Goal: Task Accomplishment & Management: Use online tool/utility

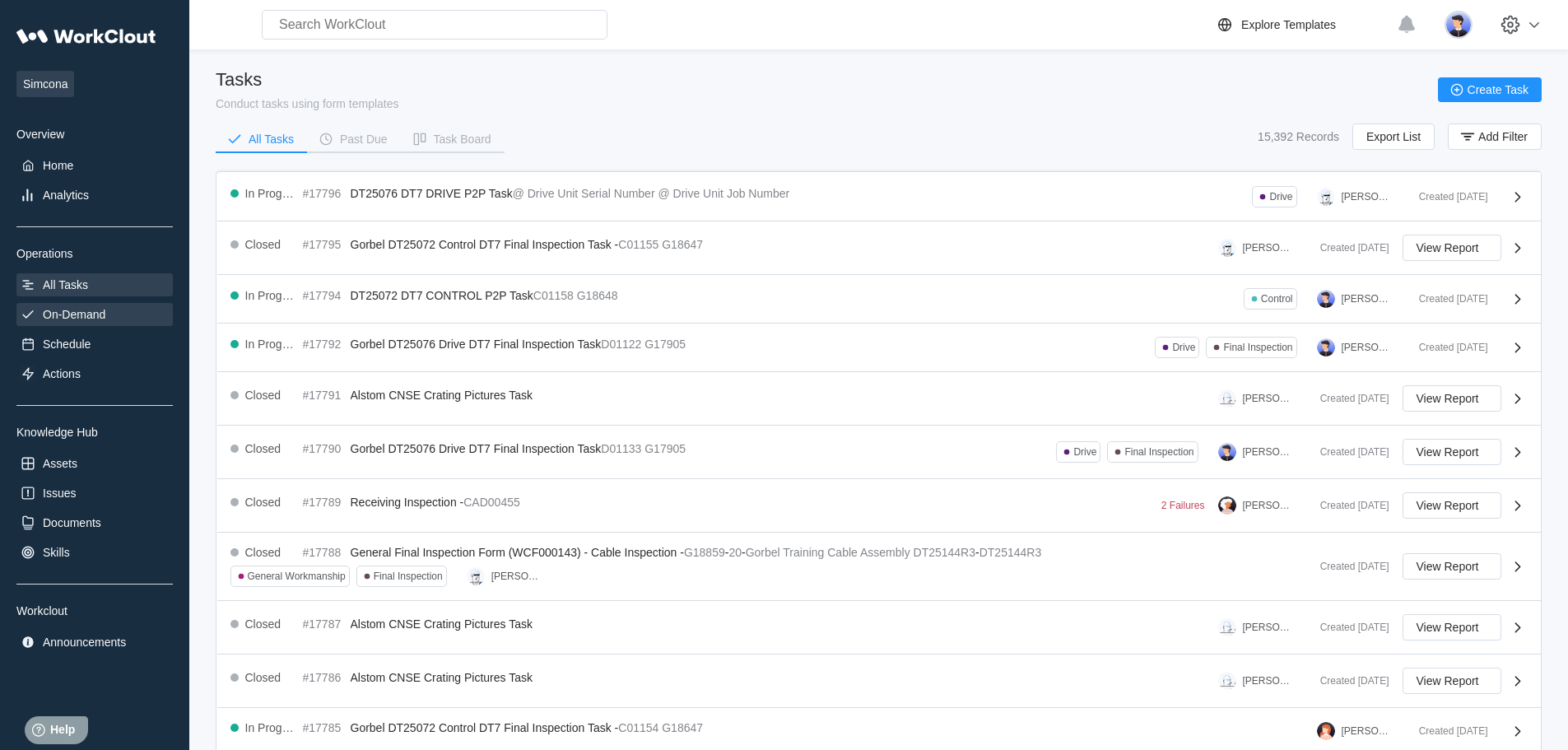
click at [80, 310] on div "On-Demand" at bounding box center [74, 314] width 63 height 13
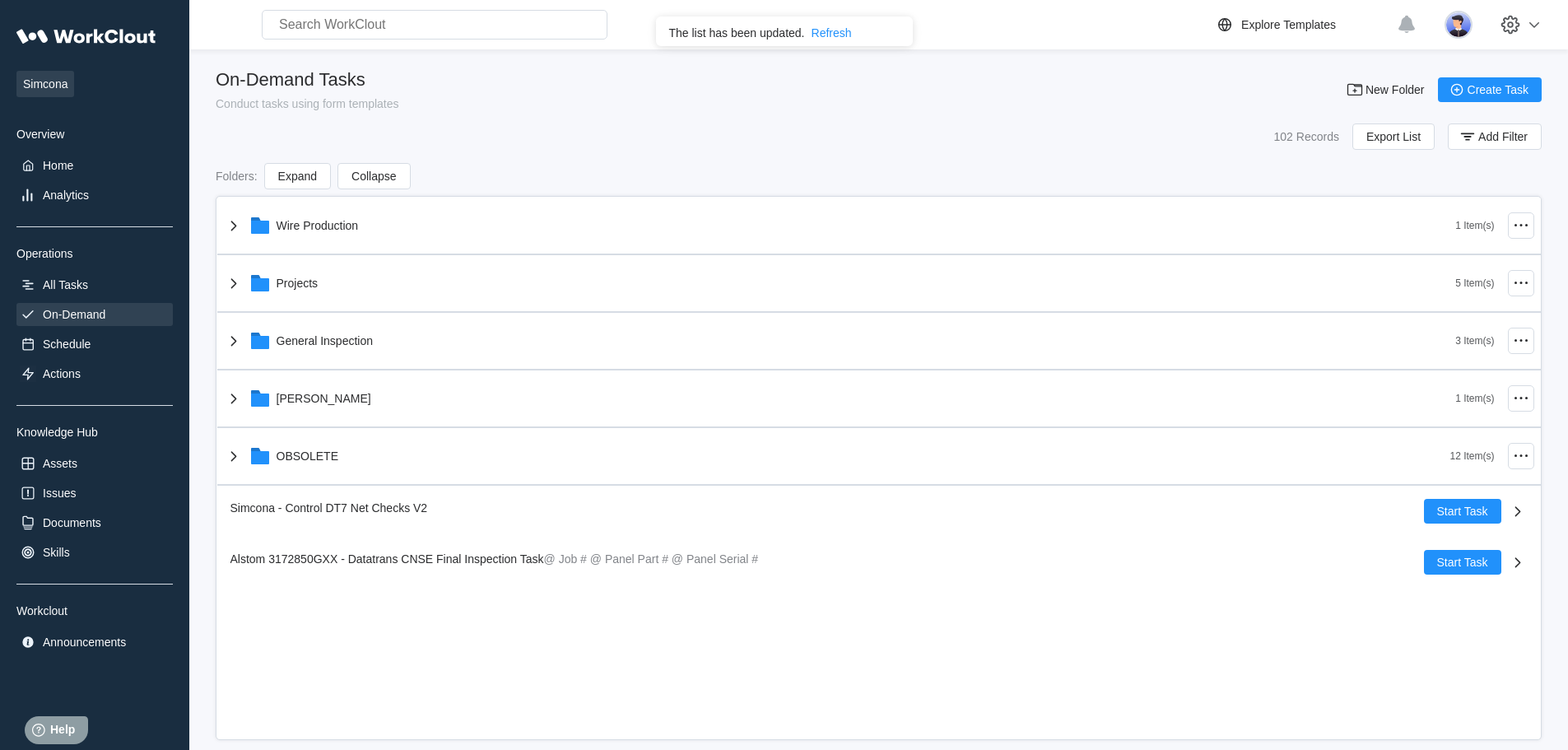
click at [843, 31] on div "Refresh" at bounding box center [832, 32] width 40 height 13
click at [76, 286] on div "All Tasks" at bounding box center [65, 284] width 45 height 13
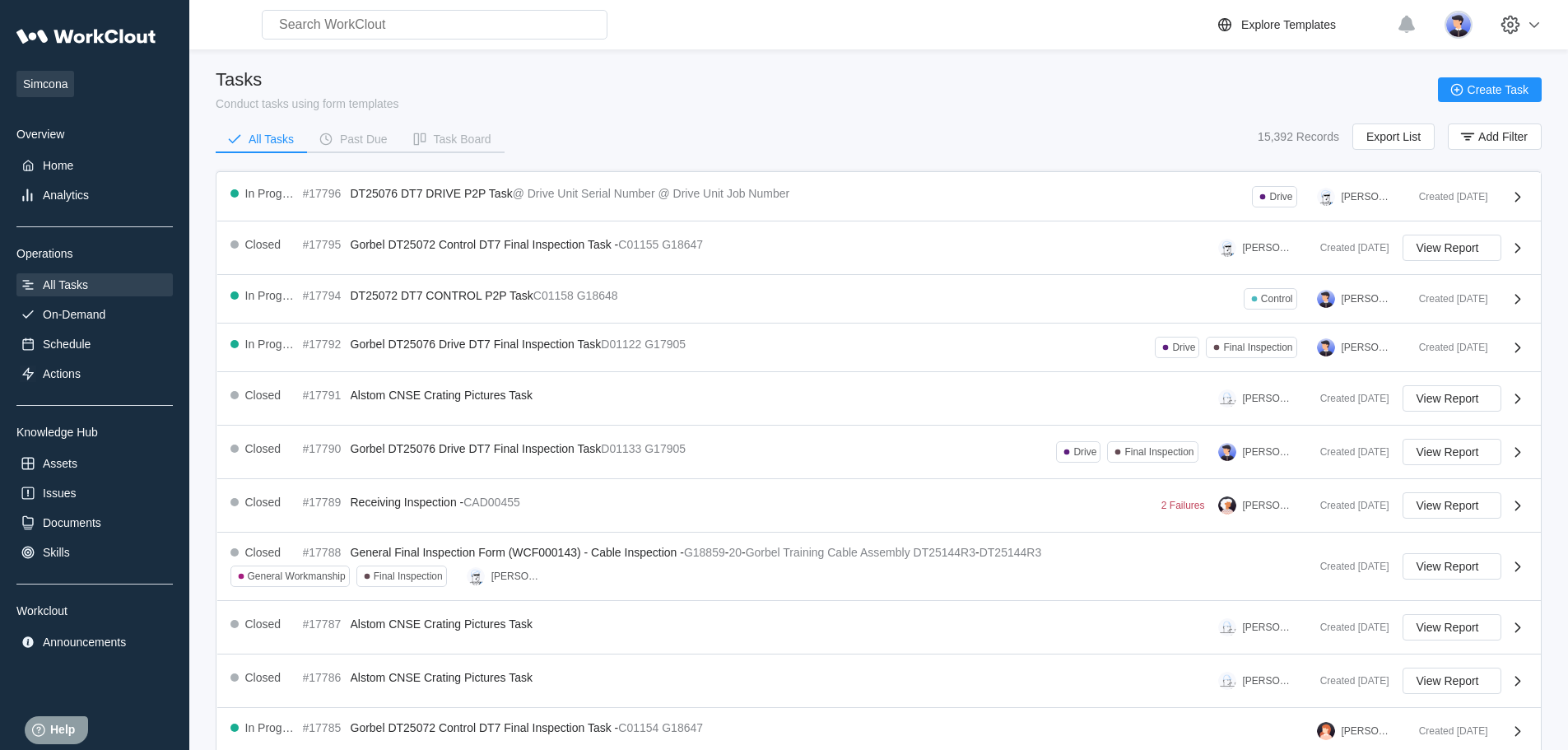
click at [520, 290] on span "DT25072 DT7 CONTROL P2P Task" at bounding box center [442, 296] width 183 height 13
click at [1520, 298] on icon at bounding box center [1517, 298] width 6 height 10
click at [1475, 295] on div "Created [DATE]" at bounding box center [1447, 298] width 82 height 11
click at [1268, 299] on div "Control" at bounding box center [1277, 298] width 32 height 11
click at [369, 298] on span "DT25072 DT7 CONTROL P2P Task" at bounding box center [442, 296] width 183 height 13
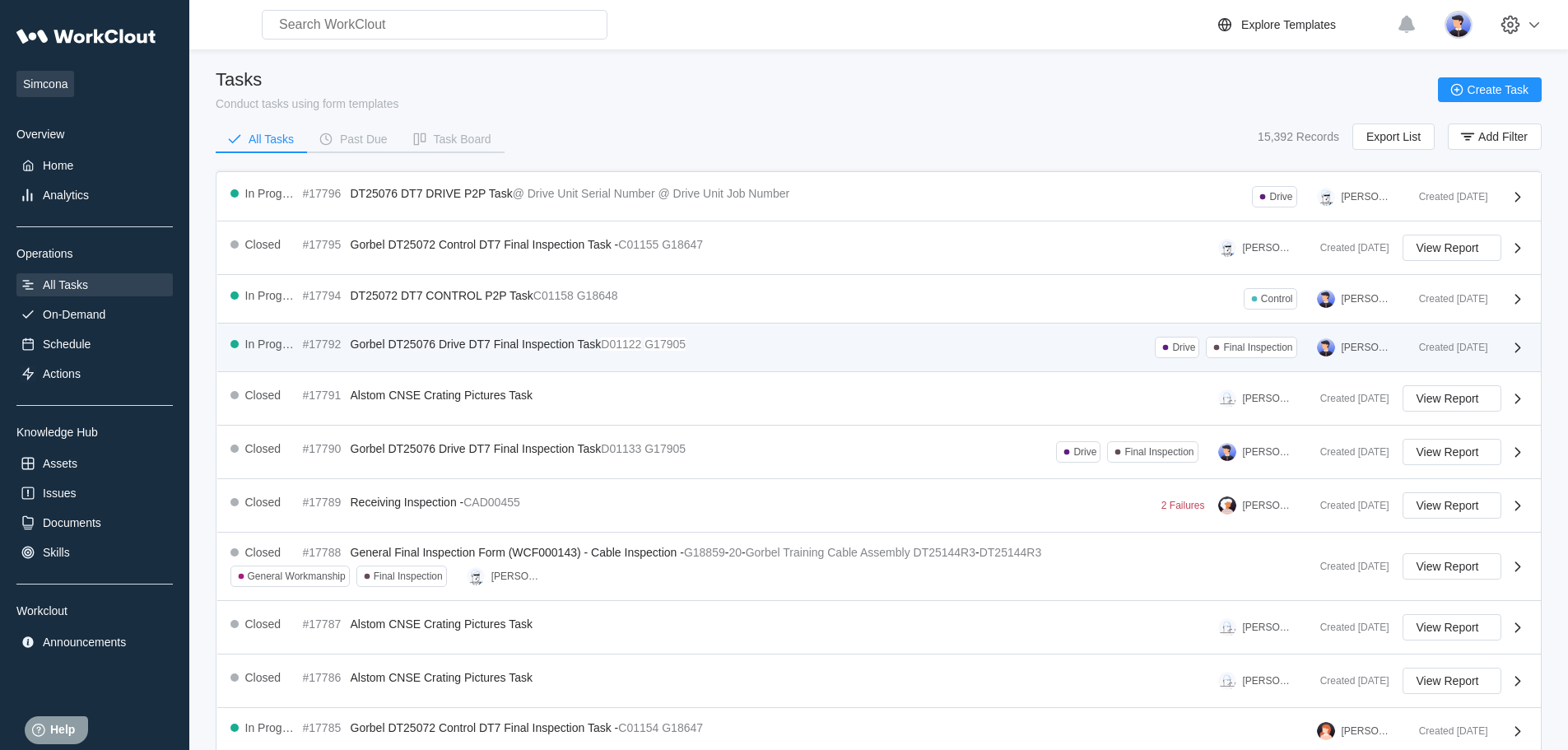
click at [808, 340] on div "In Progress #17792 Gorbel DT25076 Drive DT7 Final Inspection Task D01122 G17905…" at bounding box center [818, 347] width 1176 height 22
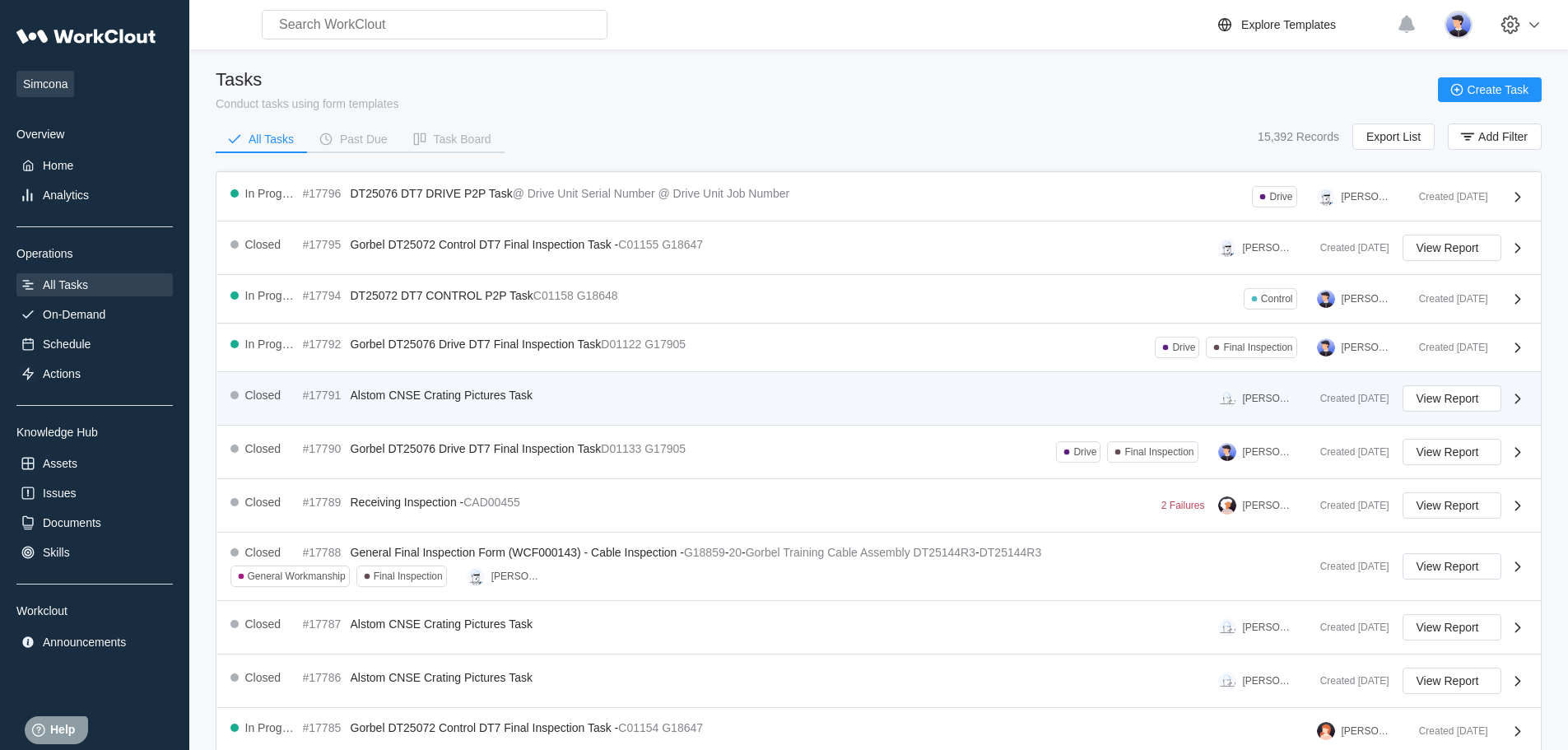
click at [764, 409] on div "Closed #17791 Alstom CNSE Crating Pictures Task Justin Blake" at bounding box center [768, 399] width 1076 height 26
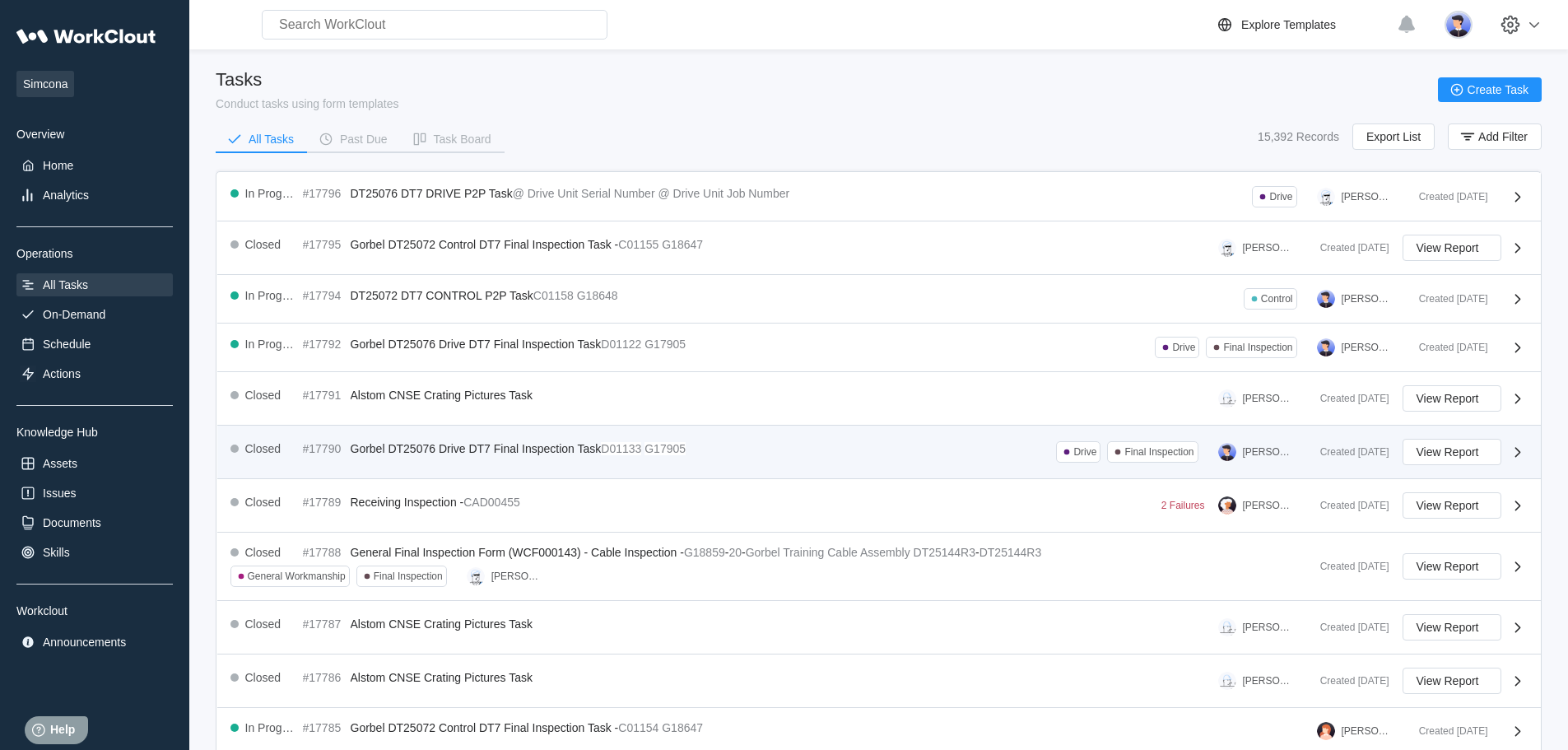
click at [751, 452] on div "Closed #17790 Gorbel DT25076 Drive DT7 Final Inspection Task D01133 G17905 Driv…" at bounding box center [768, 452] width 1076 height 26
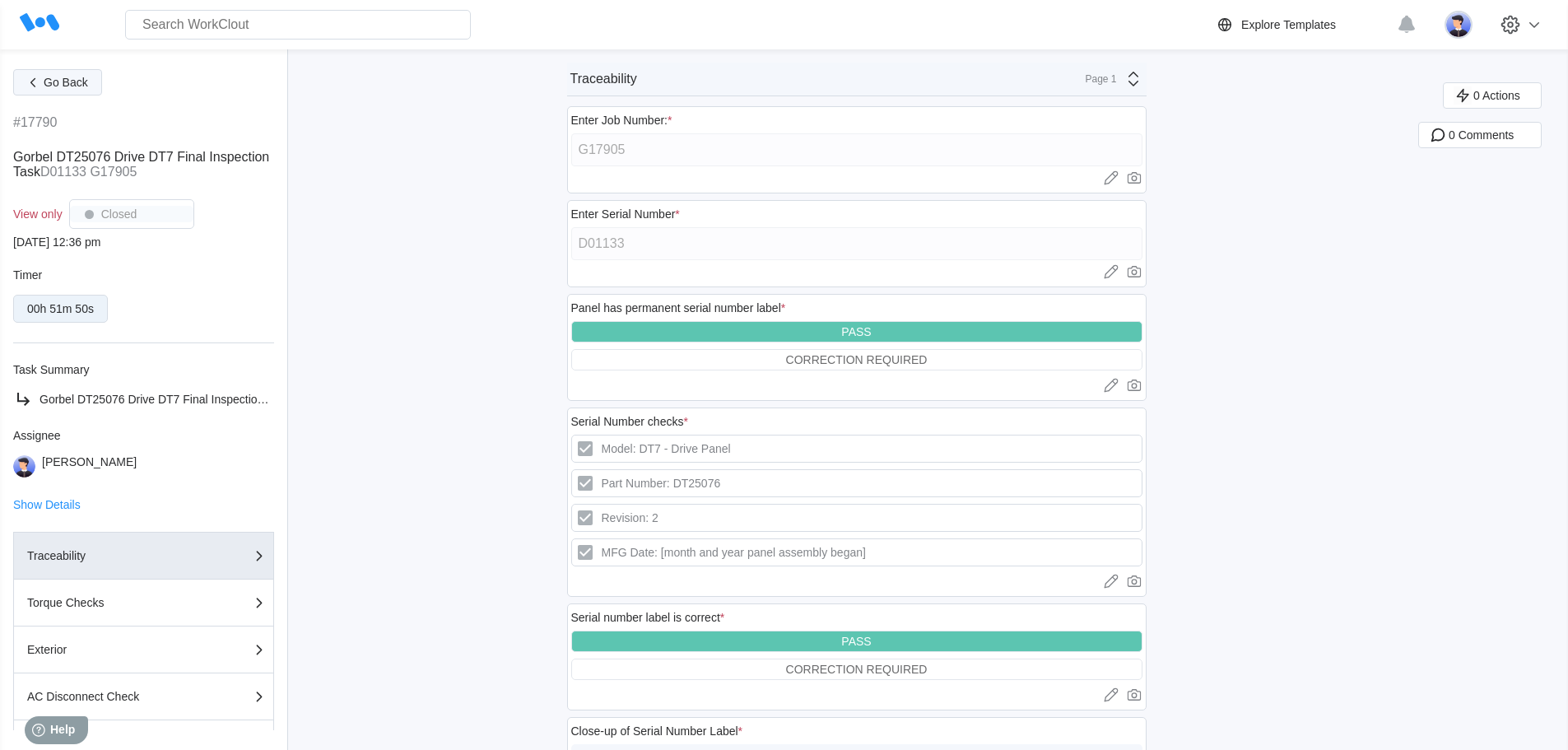
click at [49, 70] on button "Go Back" at bounding box center [58, 82] width 89 height 26
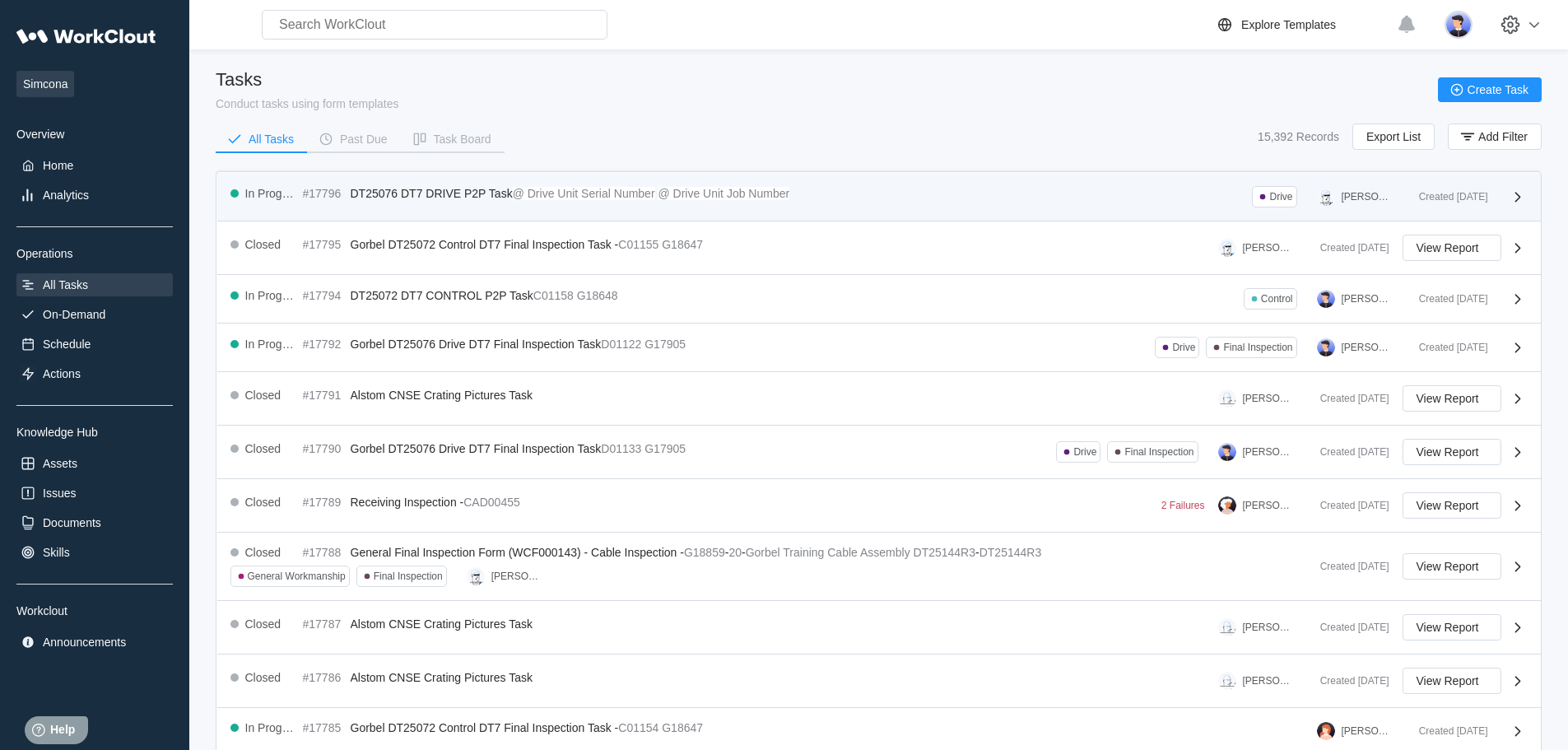
click at [826, 192] on div "In Progress #17796 DT25076 DT7 DRIVE P2P Task @ Drive Unit Serial Number @ Driv…" at bounding box center [818, 196] width 1176 height 22
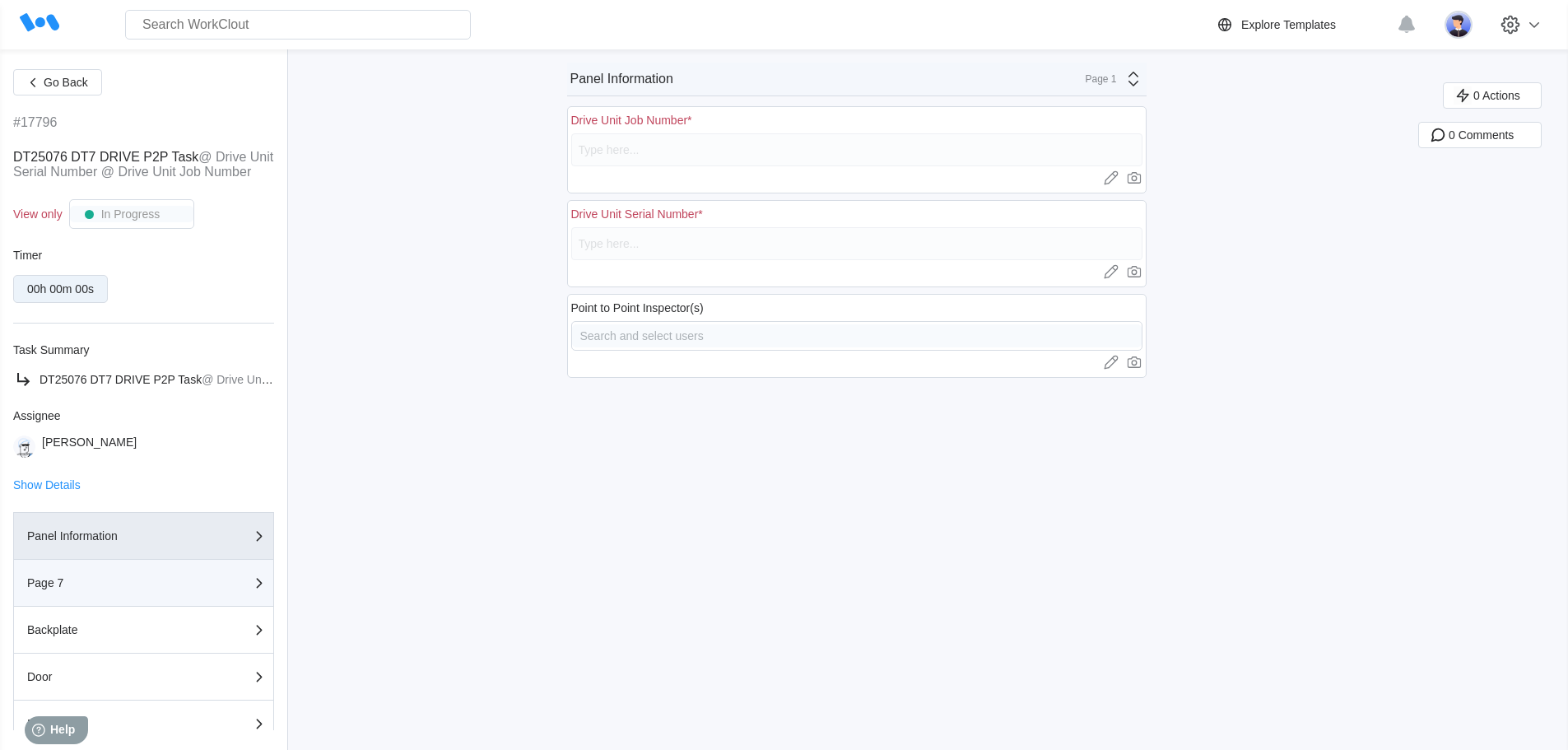
click at [131, 589] on div "Page 7" at bounding box center [109, 583] width 165 height 11
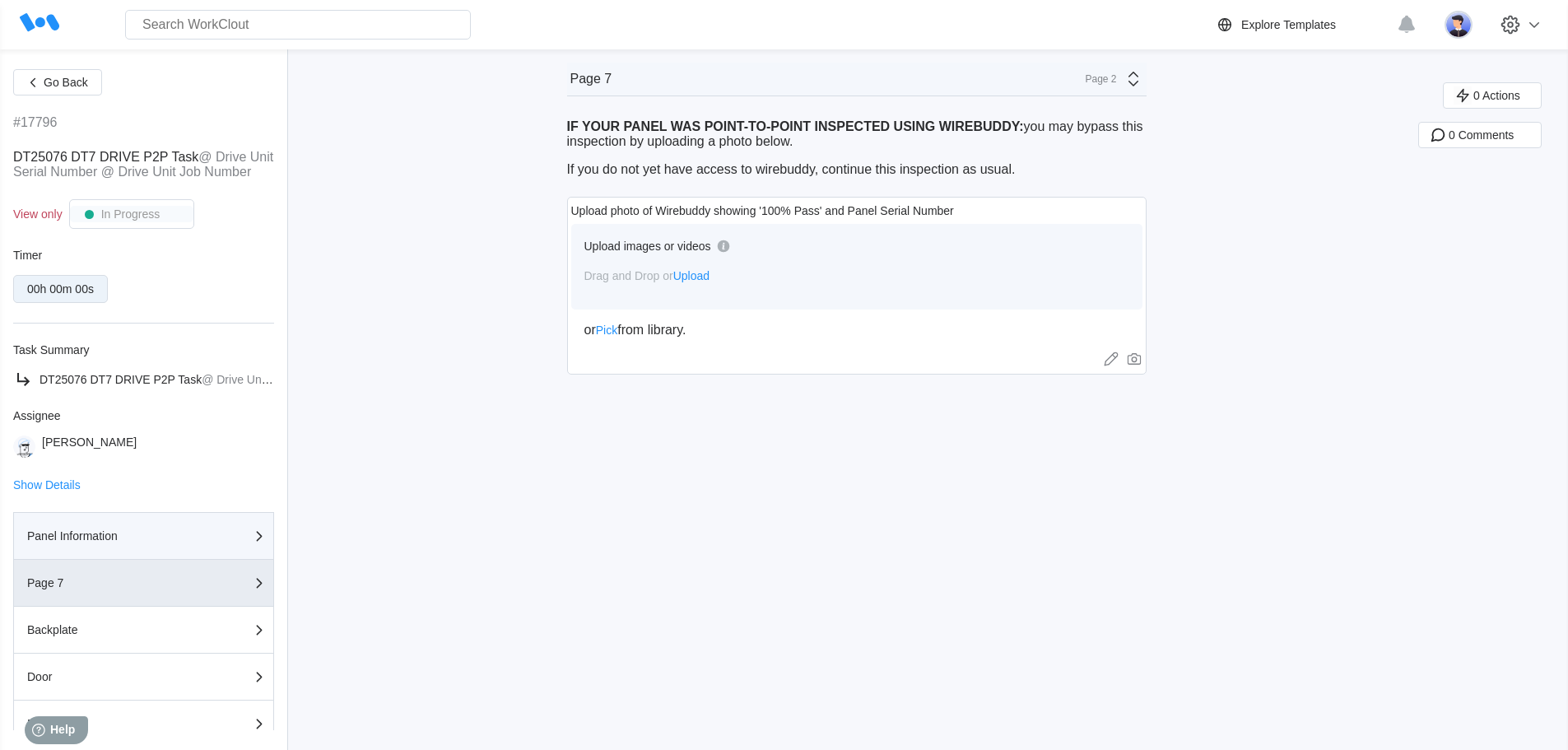
click at [143, 542] on div "Panel Information" at bounding box center [109, 535] width 165 height 11
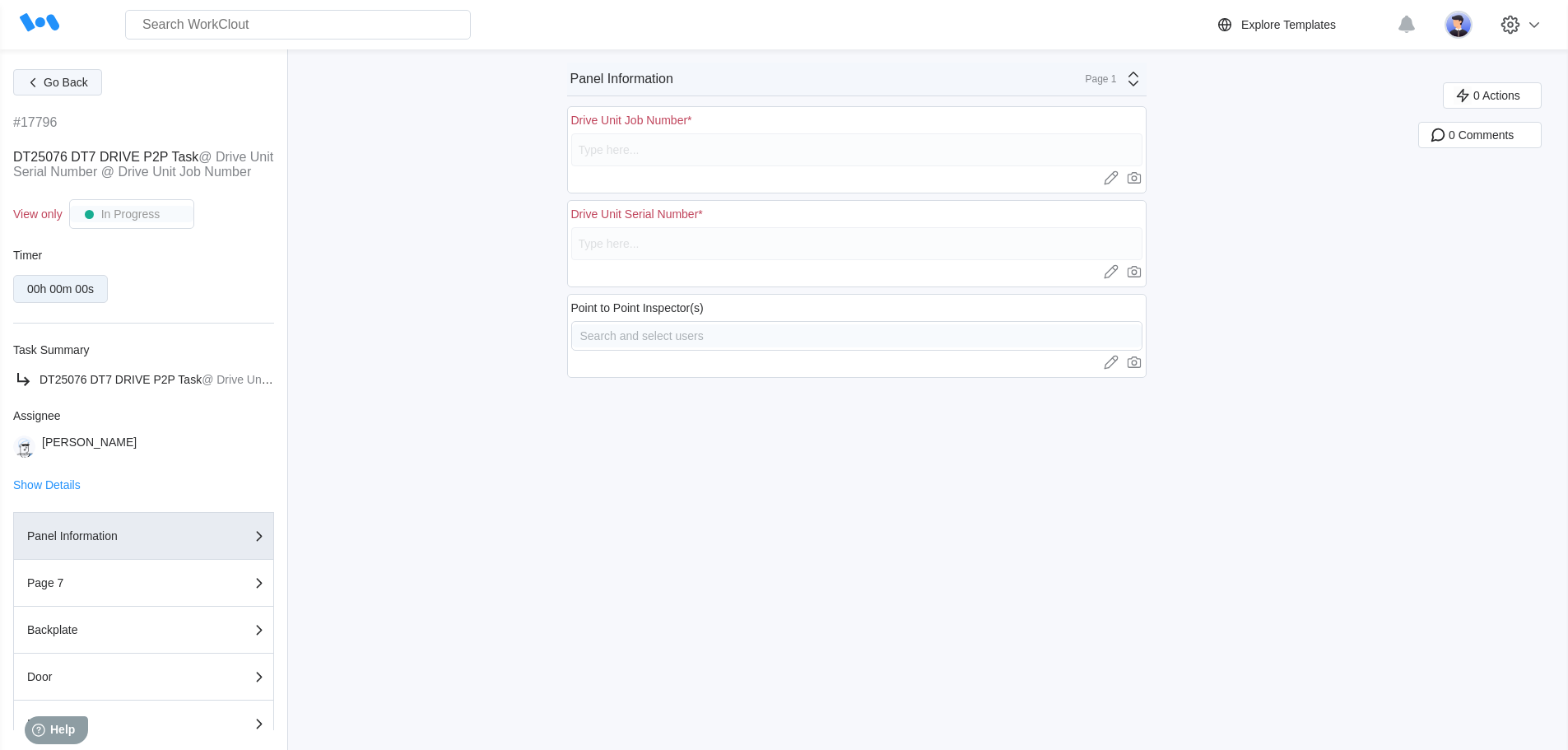
click at [31, 73] on icon "button" at bounding box center [32, 82] width 18 height 18
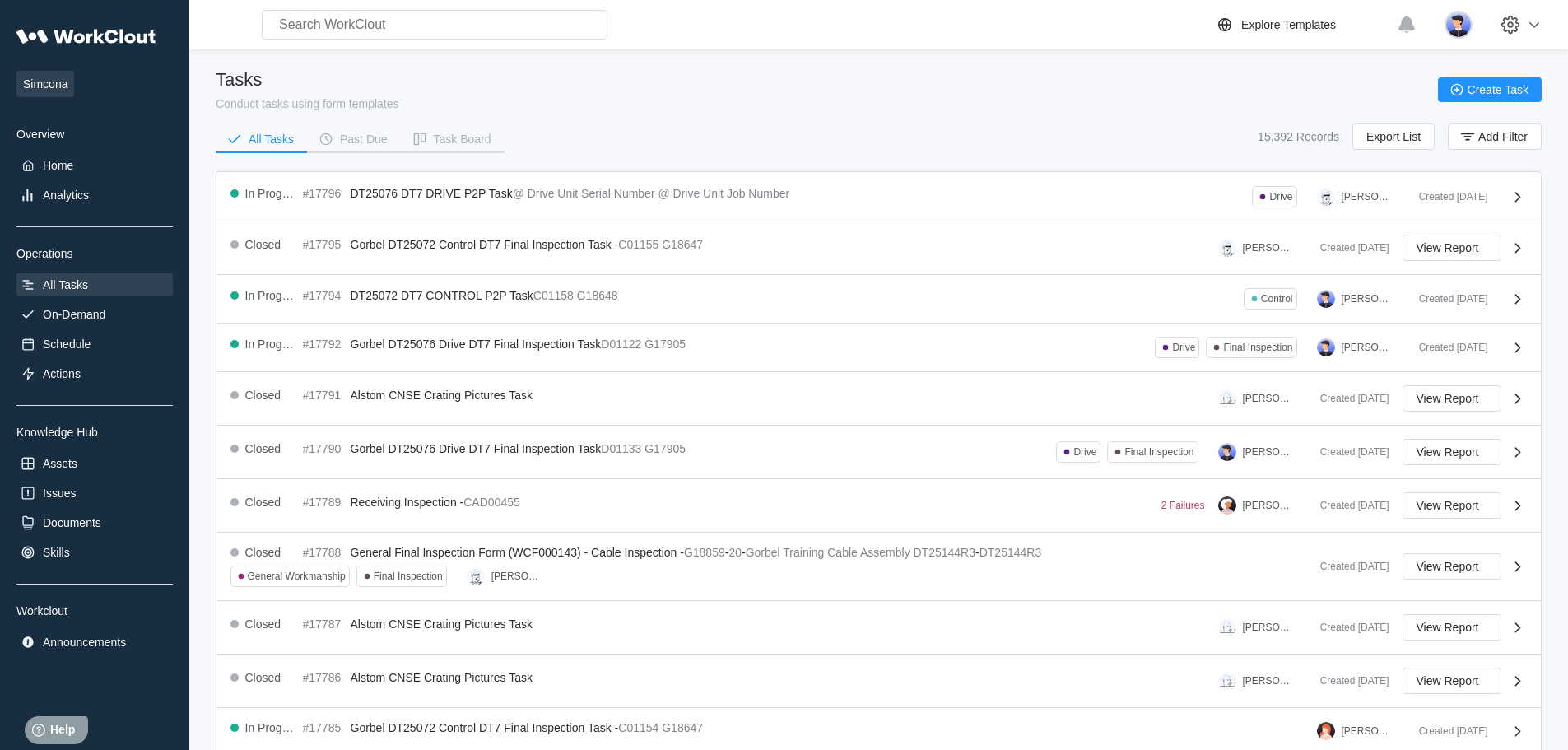
click at [1497, 298] on div "Created [DATE]" at bounding box center [1467, 299] width 122 height 22
click at [1322, 297] on img at bounding box center [1326, 298] width 18 height 18
click at [628, 154] on div "All Tasks Past Due Task Board 15,392 Records Export List Add Filter" at bounding box center [879, 144] width 1327 height 41
click at [97, 634] on div "Announcements" at bounding box center [94, 643] width 156 height 23
